Goal: Complete application form

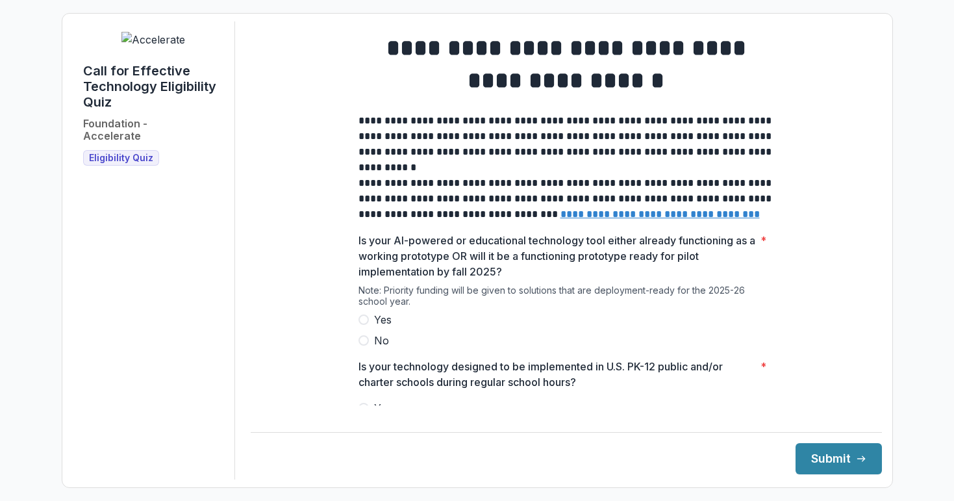
click at [362, 325] on span at bounding box center [363, 319] width 10 height 10
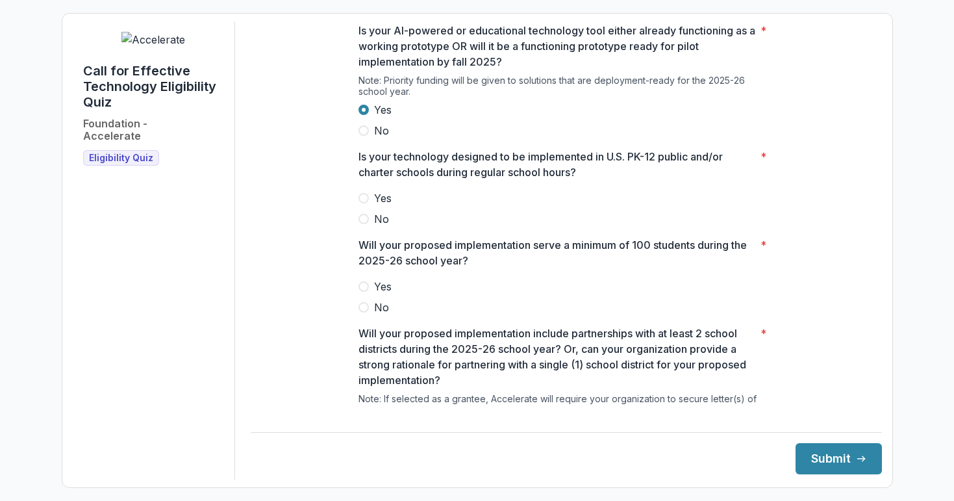
scroll to position [221, 0]
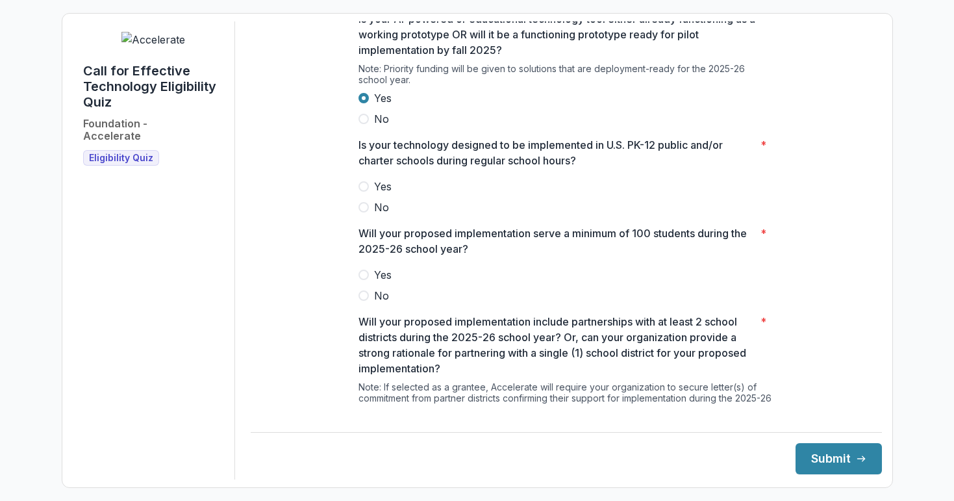
click at [364, 192] on span at bounding box center [363, 186] width 10 height 10
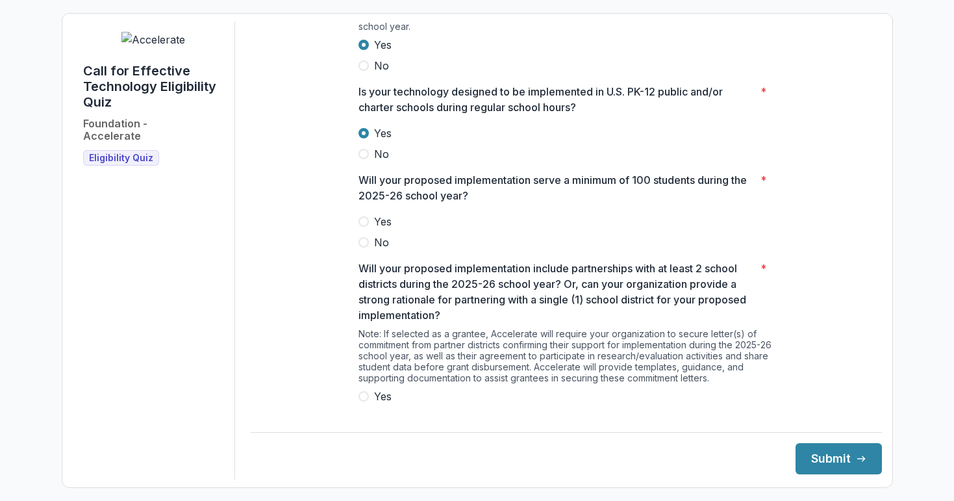
scroll to position [279, 0]
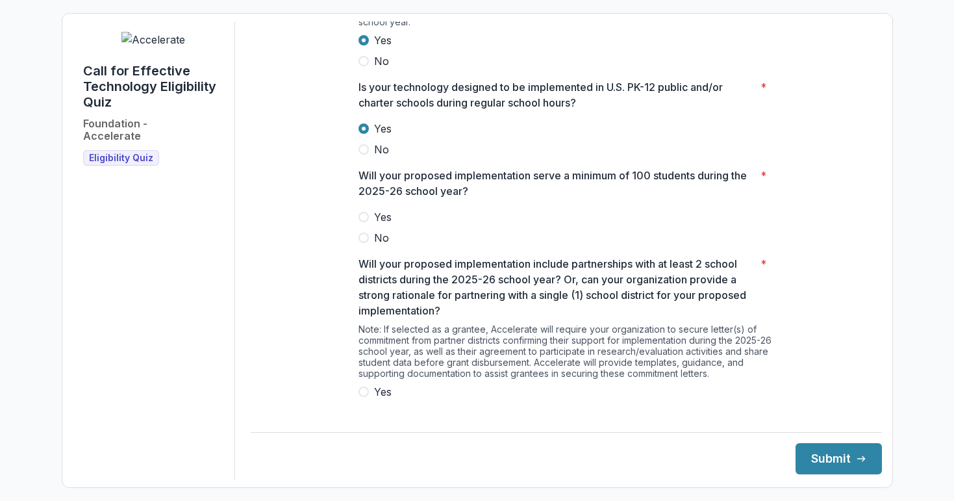
click at [362, 222] on span at bounding box center [363, 217] width 10 height 10
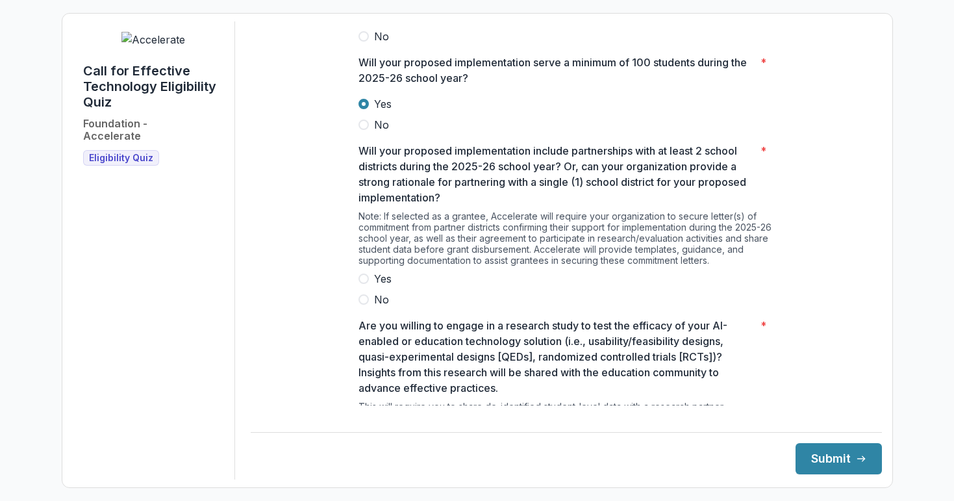
scroll to position [461, 0]
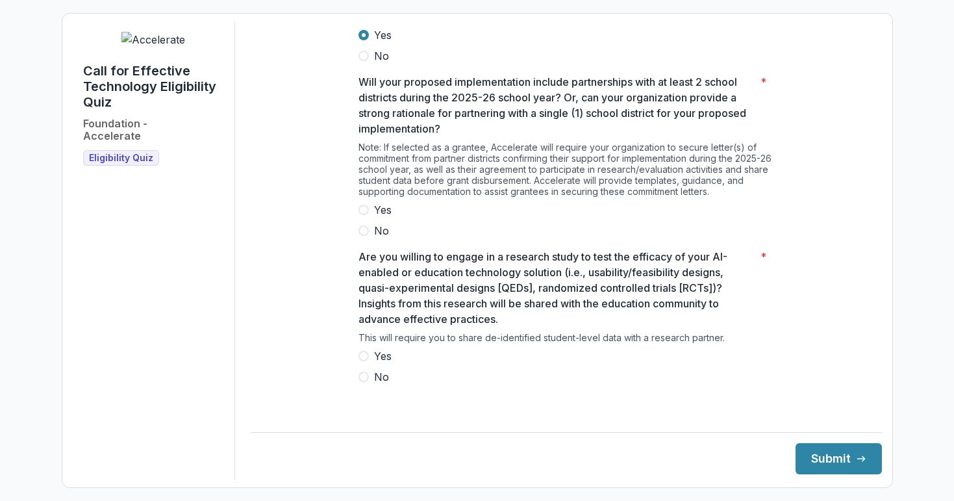
click at [364, 215] on span at bounding box center [363, 210] width 10 height 10
click at [361, 361] on span at bounding box center [363, 356] width 10 height 10
click at [824, 461] on button "Submit" at bounding box center [838, 458] width 86 height 31
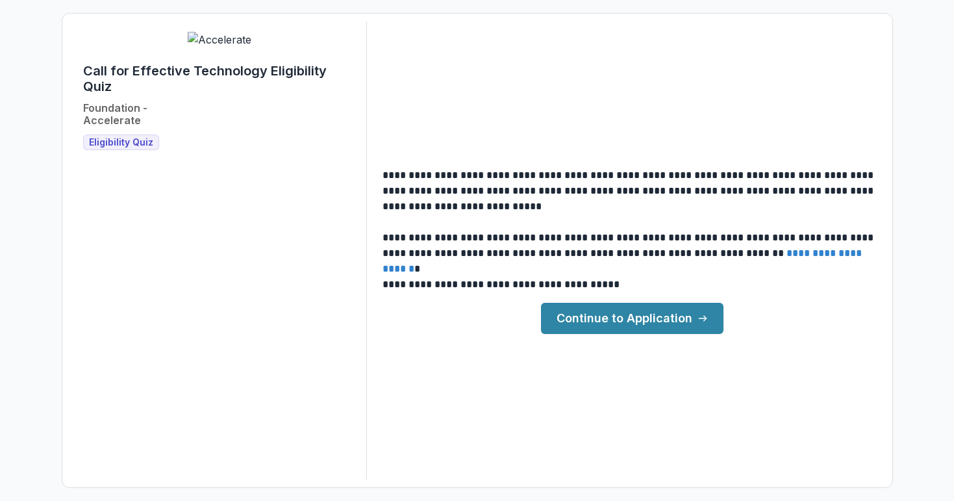
click at [672, 323] on link "Continue to Application" at bounding box center [632, 318] width 182 height 31
